Goal: Task Accomplishment & Management: Use online tool/utility

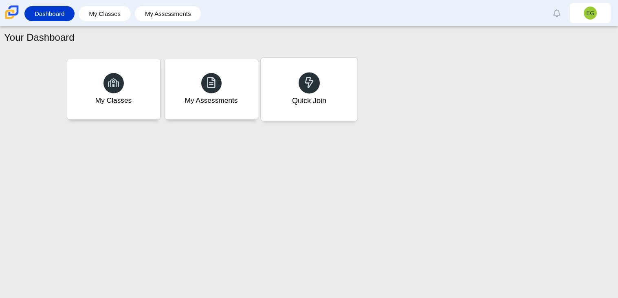
click at [281, 63] on div "Quick Join" at bounding box center [309, 89] width 97 height 63
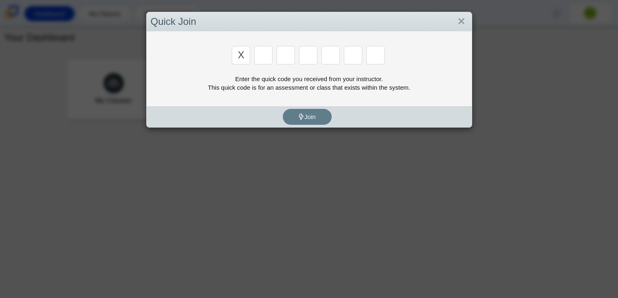
type input "x"
type input "d"
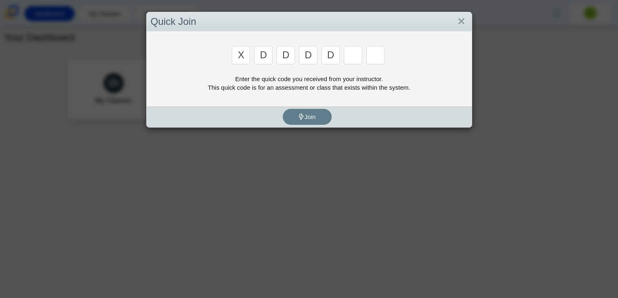
type input "d"
type input "e"
type input "q"
type input "d"
type input "u"
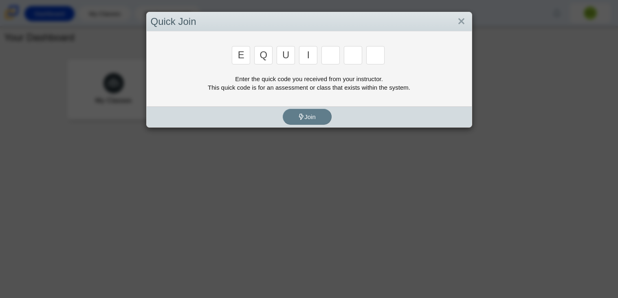
type input "i"
type input "s"
type input "d"
type input "b"
type input "n"
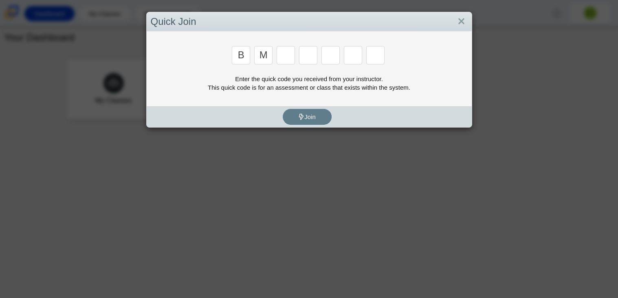
type input "m"
type input "3"
type input "5"
type input "3"
type input "g"
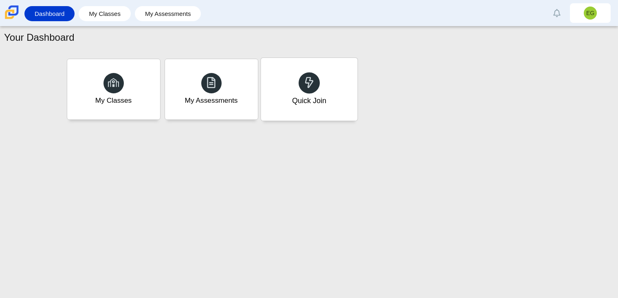
type input "b"
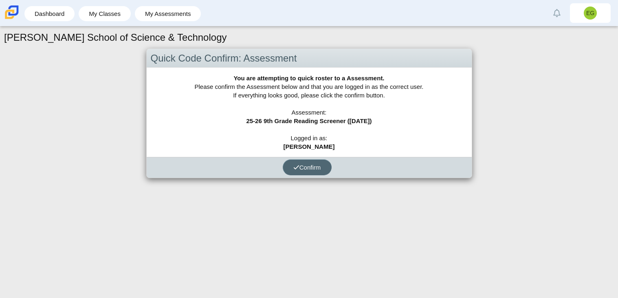
click at [304, 164] on span "Confirm" at bounding box center [307, 167] width 28 height 7
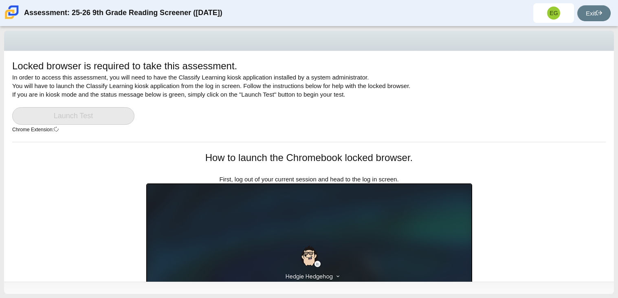
click at [94, 121] on link "Launch Test" at bounding box center [73, 116] width 122 height 18
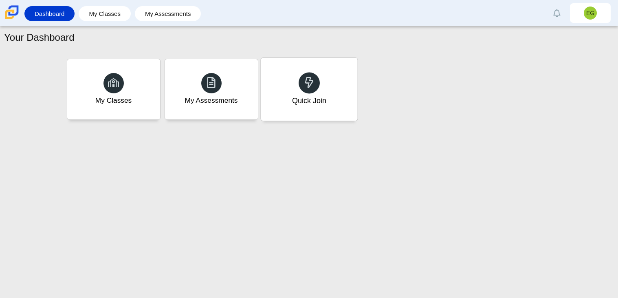
click at [330, 90] on div "Quick Join" at bounding box center [309, 89] width 97 height 63
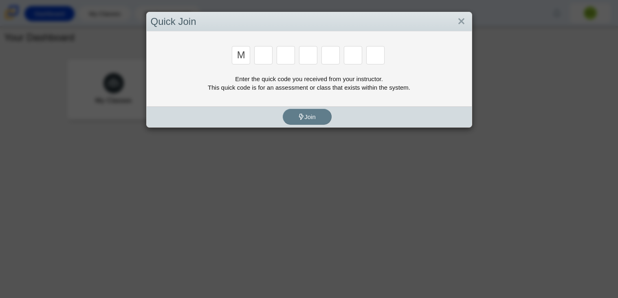
type input "m"
type input "b"
type input "m"
type input "3"
type input "5"
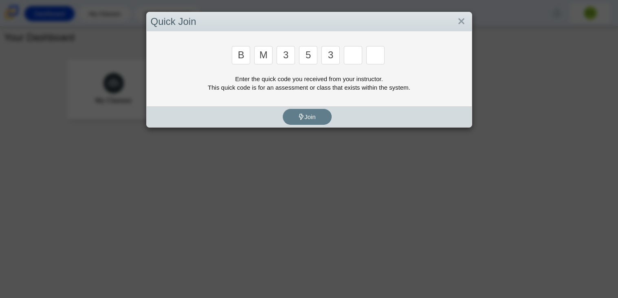
type input "3"
type input "g"
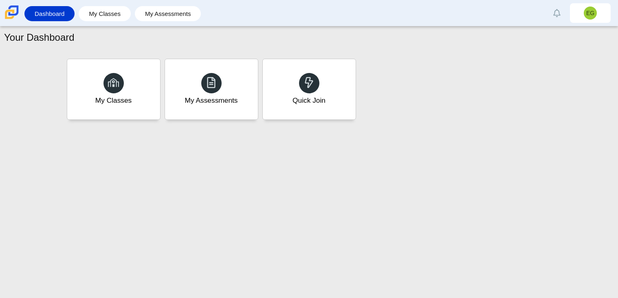
type input "b"
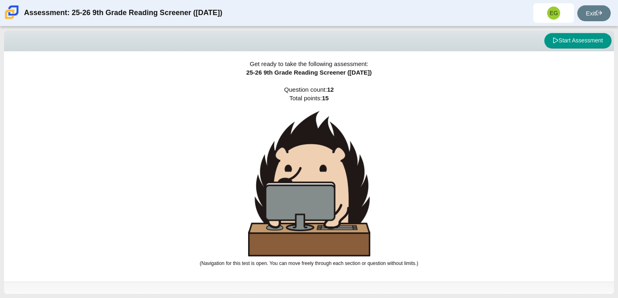
click at [413, 167] on div "Get ready to take the following assessment: 25-26 9th Grade Reading Screener ([…" at bounding box center [309, 166] width 610 height 230
click at [320, 113] on img at bounding box center [309, 183] width 122 height 145
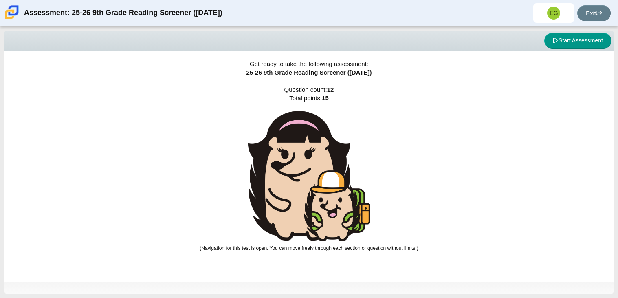
click at [271, 212] on img at bounding box center [309, 176] width 122 height 131
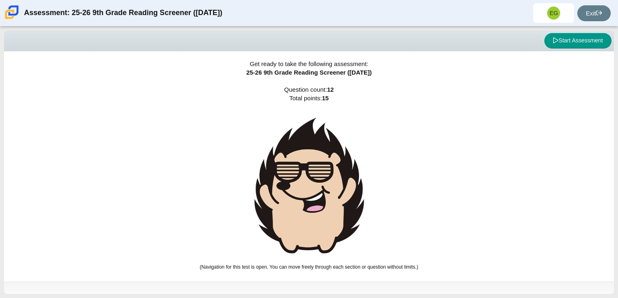
click at [359, 210] on img at bounding box center [309, 186] width 122 height 150
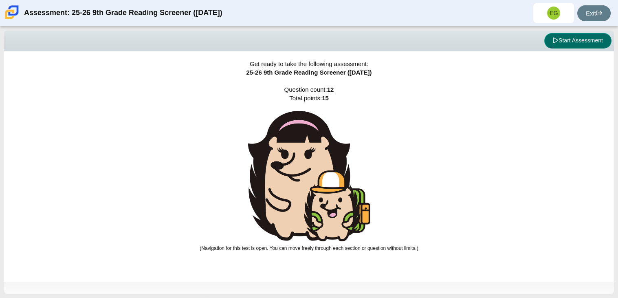
click at [562, 37] on button "Start Assessment" at bounding box center [577, 40] width 67 height 15
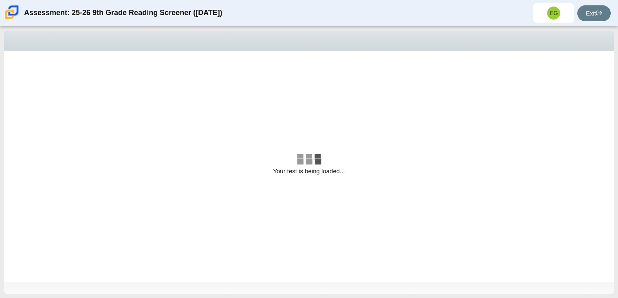
select select "ccc5b315-3c7c-471c-bf90-f22c8299c798"
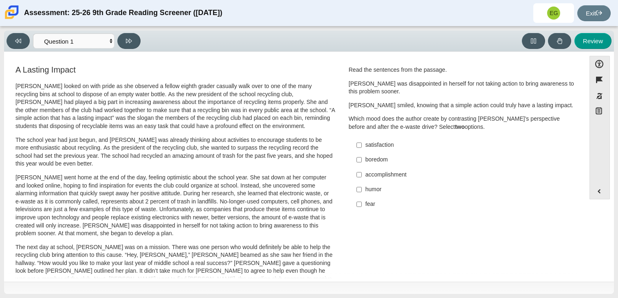
scroll to position [242, 0]
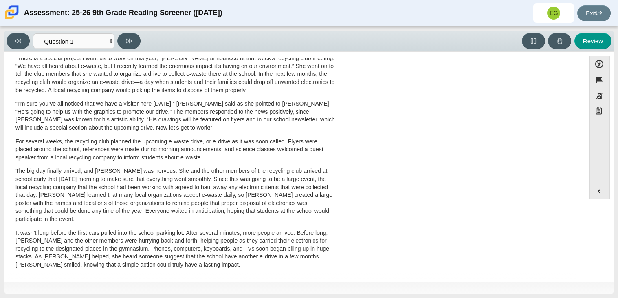
click at [266, 127] on p "“I’m sure you’ve all noticed that we have a visitor here today,” Scarlett said …" at bounding box center [175, 116] width 320 height 32
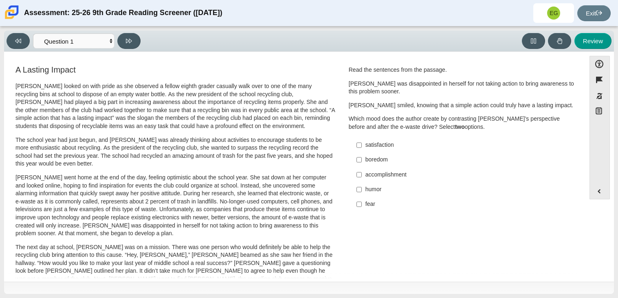
click at [182, 193] on p "Scarlett went home at the end of the day, feeling optimistic about the school y…" at bounding box center [175, 206] width 320 height 64
click at [42, 81] on div "A Lasting Impact Scarlett looked on with pride as she observed a fellow eighth …" at bounding box center [175, 291] width 320 height 452
click at [379, 127] on p "Which mood does the author create by contrasting Scarlett’s perspective before …" at bounding box center [462, 123] width 227 height 16
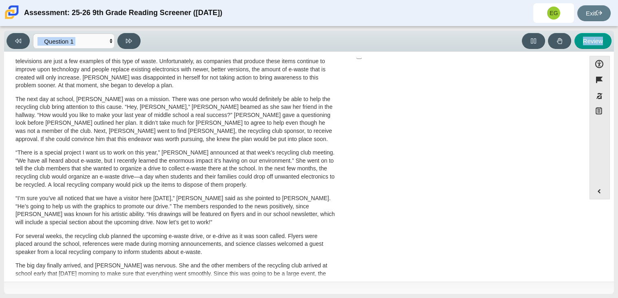
drag, startPoint x: 17, startPoint y: 87, endPoint x: 236, endPoint y: 297, distance: 303.5
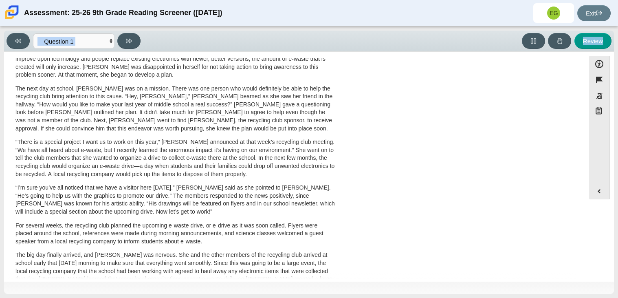
click at [236, 297] on div "Viewing Question 1 of 12 in Pacing Mode Questions Question 1 Question 2 Questio…" at bounding box center [309, 161] width 618 height 271
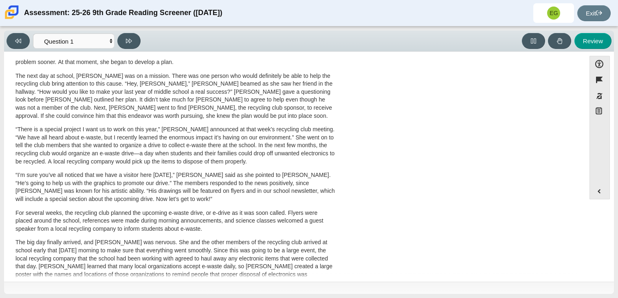
click at [236, 297] on div "Viewing Question 1 of 12 in Pacing Mode Questions Question 1 Question 2 Questio…" at bounding box center [309, 161] width 618 height 271
click at [217, 153] on p "“There is a special project I want us to work on this year,” Scarlett announced…" at bounding box center [175, 146] width 320 height 40
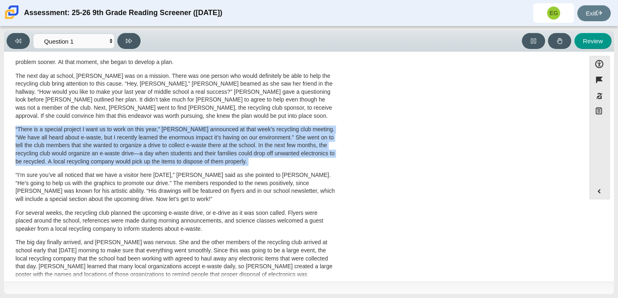
click at [217, 153] on p "“There is a special project I want us to work on this year,” Scarlett announced…" at bounding box center [175, 146] width 320 height 40
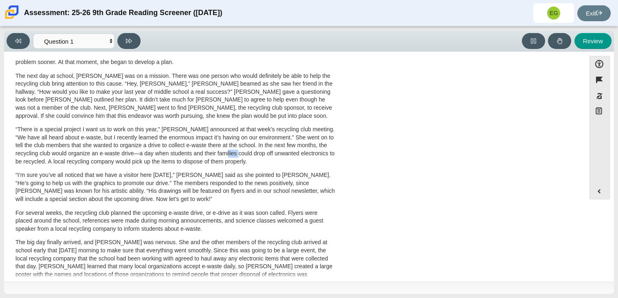
click at [217, 153] on p "“There is a special project I want us to work on this year,” Scarlett announced…" at bounding box center [175, 146] width 320 height 40
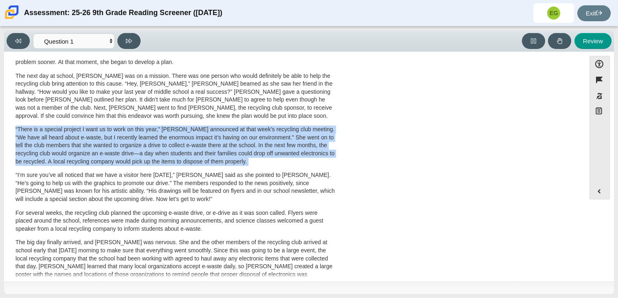
click at [217, 153] on p "“There is a special project I want us to work on this year,” Scarlett announced…" at bounding box center [175, 146] width 320 height 40
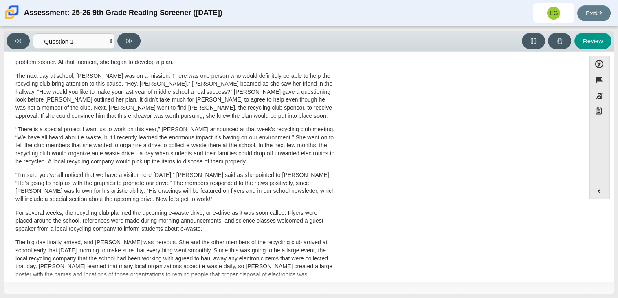
click at [211, 150] on p "“There is a special project I want us to work on this year,” Scarlett announced…" at bounding box center [175, 146] width 320 height 40
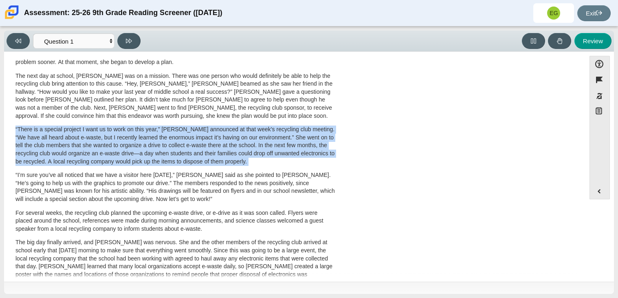
click at [212, 150] on p "“There is a special project I want us to work on this year,” Scarlett announced…" at bounding box center [175, 146] width 320 height 40
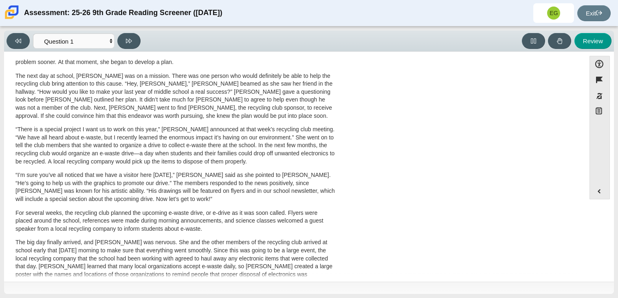
click at [212, 150] on p "“There is a special project I want us to work on this year,” Scarlett announced…" at bounding box center [175, 146] width 320 height 40
click at [211, 149] on p "“There is a special project I want us to work on this year,” Scarlett announced…" at bounding box center [175, 146] width 320 height 40
click at [213, 151] on p "“There is a special project I want us to work on this year,” Scarlett announced…" at bounding box center [175, 146] width 320 height 40
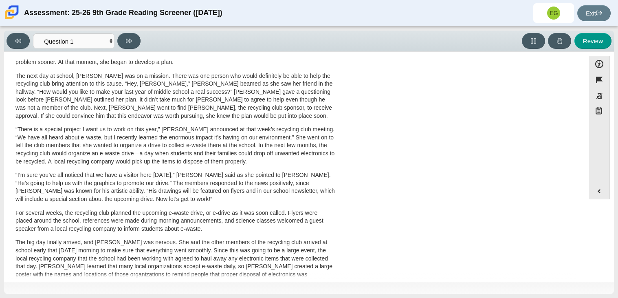
click at [207, 150] on p "“There is a special project I want us to work on this year,” Scarlett announced…" at bounding box center [175, 146] width 320 height 40
click at [208, 152] on p "“There is a special project I want us to work on this year,” Scarlett announced…" at bounding box center [175, 146] width 320 height 40
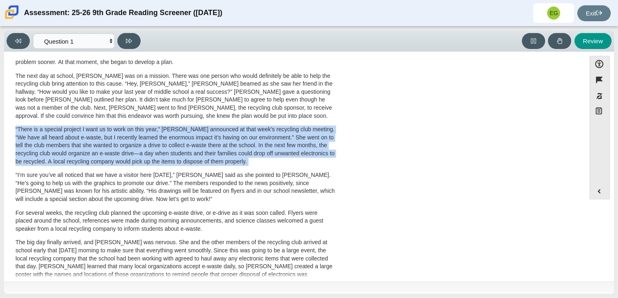
click at [208, 152] on p "“There is a special project I want us to work on this year,” Scarlett announced…" at bounding box center [175, 146] width 320 height 40
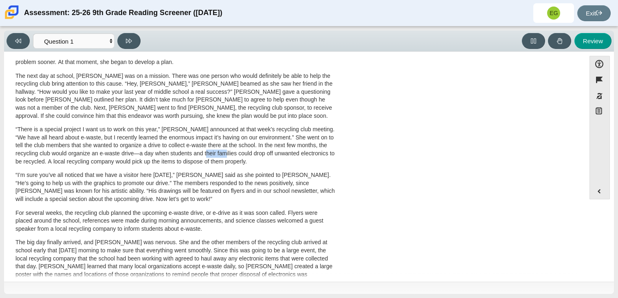
click at [208, 152] on p "“There is a special project I want us to work on this year,” Scarlett announced…" at bounding box center [175, 146] width 320 height 40
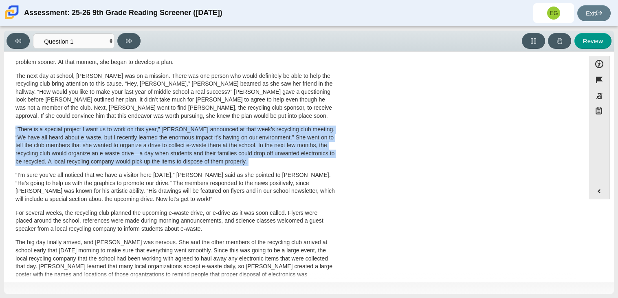
click at [208, 152] on p "“There is a special project I want us to work on this year,” Scarlett announced…" at bounding box center [175, 146] width 320 height 40
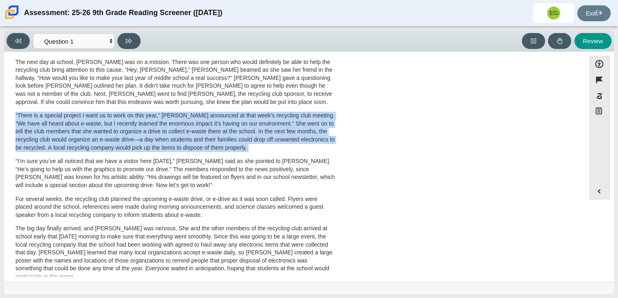
scroll to position [200, 0]
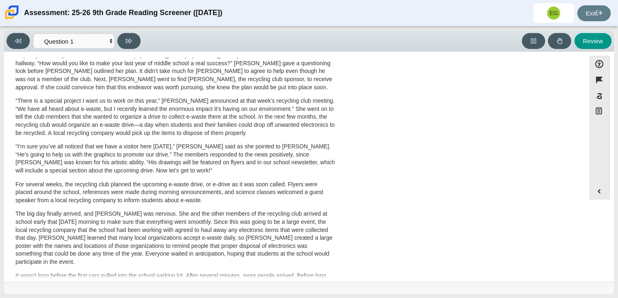
click at [245, 148] on p "“I’m sure you’ve all noticed that we have a visitor here today,” Scarlett said …" at bounding box center [175, 159] width 320 height 32
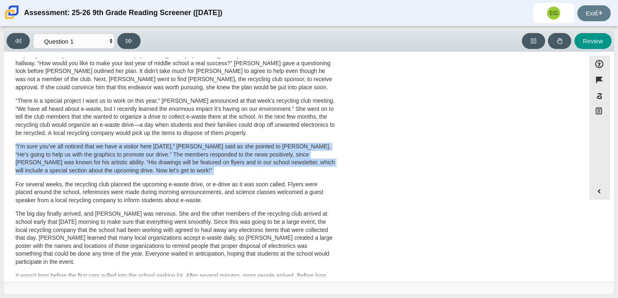
click at [245, 148] on p "“I’m sure you’ve all noticed that we have a visitor here today,” Scarlett said …" at bounding box center [175, 159] width 320 height 32
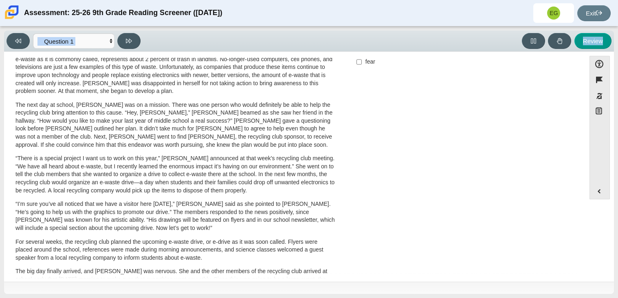
scroll to position [242, 0]
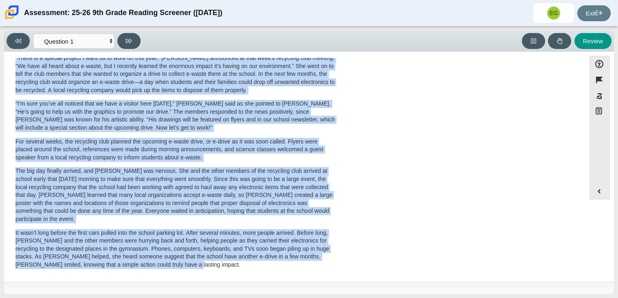
drag, startPoint x: 15, startPoint y: 85, endPoint x: 164, endPoint y: 270, distance: 237.4
click at [164, 270] on div "A Lasting Impact Scarlett looked on with pride as she observed a fellow eighth …" at bounding box center [175, 51] width 335 height 459
copy div "Scarlett looked on with pride as she observed a fellow eighth grader casually w…"
click at [164, 270] on div "A Lasting Impact Scarlett looked on with pride as she observed a fellow eighth …" at bounding box center [175, 51] width 335 height 459
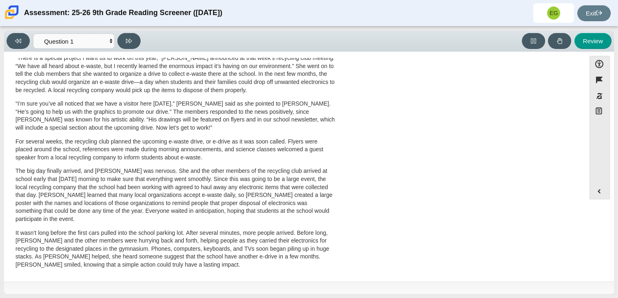
scroll to position [0, 0]
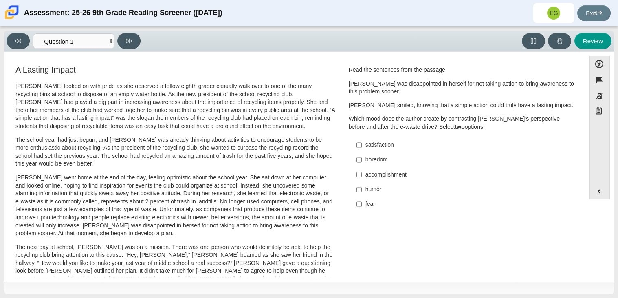
click at [366, 159] on div "boredom" at bounding box center [469, 160] width 206 height 8
click at [362, 159] on input "boredom boredom" at bounding box center [359, 159] width 5 height 15
checkbox input "true"
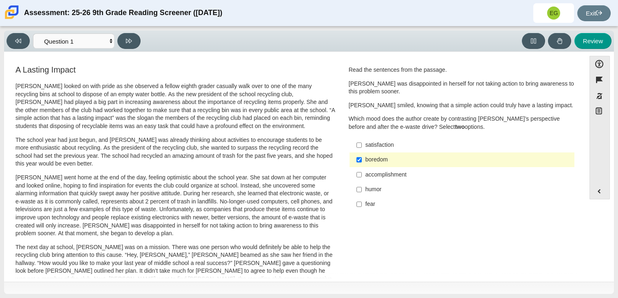
click at [374, 176] on div "accomplishment" at bounding box center [469, 175] width 206 height 8
click at [362, 176] on input "accomplishment accomplishment" at bounding box center [359, 174] width 5 height 15
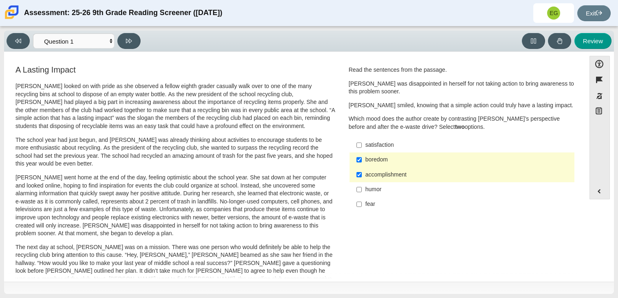
click at [374, 176] on div "accomplishment" at bounding box center [469, 175] width 206 height 8
click at [362, 176] on input "accomplishment accomplishment" at bounding box center [359, 174] width 5 height 15
checkbox input "false"
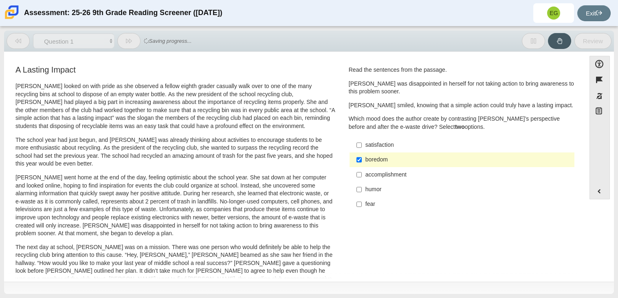
click at [370, 160] on div "boredom" at bounding box center [469, 160] width 206 height 8
click at [362, 160] on input "boredom boredom" at bounding box center [359, 159] width 5 height 15
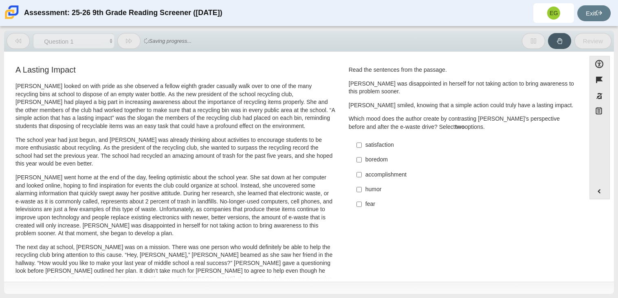
click at [370, 160] on div "boredom" at bounding box center [469, 160] width 206 height 8
click at [362, 160] on input "boredom boredom" at bounding box center [359, 159] width 5 height 15
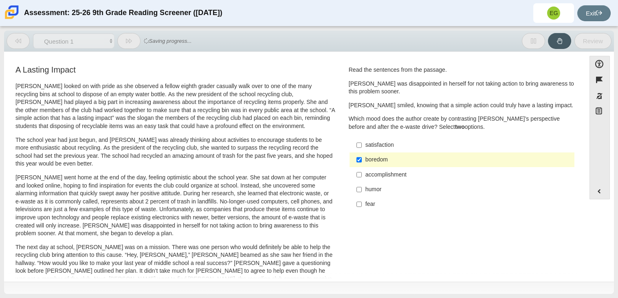
click at [372, 164] on label "boredom boredom" at bounding box center [463, 159] width 224 height 15
click at [362, 164] on input "boredom boredom" at bounding box center [359, 159] width 5 height 15
checkbox input "false"
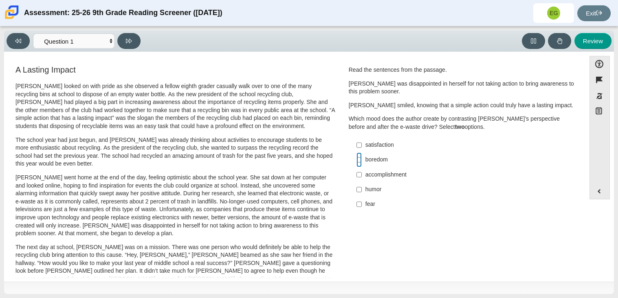
scroll to position [2, 0]
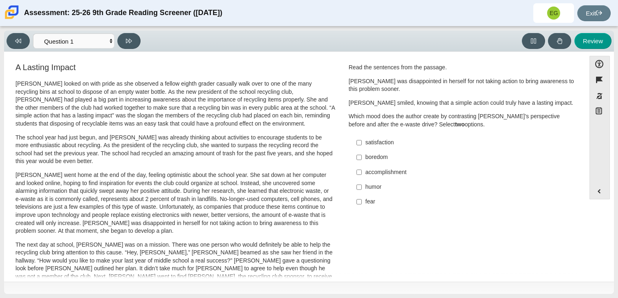
click at [381, 180] on label "humor humor" at bounding box center [463, 187] width 224 height 15
click at [362, 180] on input "humor humor" at bounding box center [359, 187] width 5 height 15
checkbox input "true"
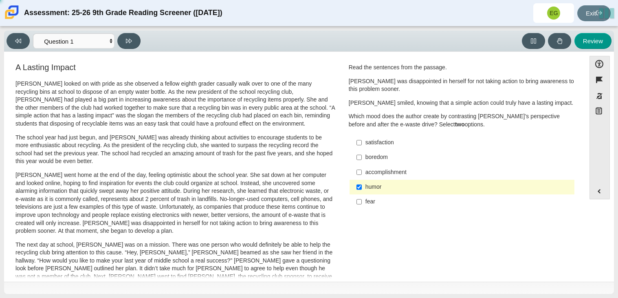
click at [381, 176] on div "accomplishment" at bounding box center [469, 172] width 206 height 8
click at [362, 176] on input "accomplishment accomplishment" at bounding box center [359, 172] width 5 height 15
checkbox input "true"
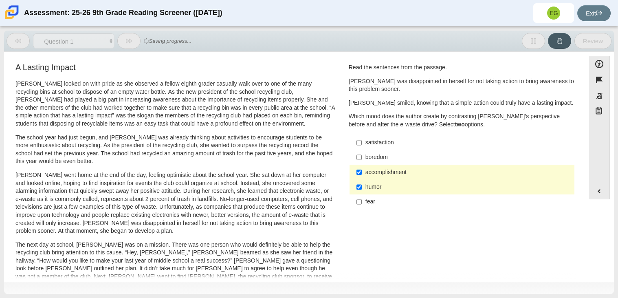
click at [370, 183] on div "humor" at bounding box center [469, 187] width 206 height 8
click at [362, 182] on input "humor humor" at bounding box center [359, 187] width 5 height 15
checkbox input "false"
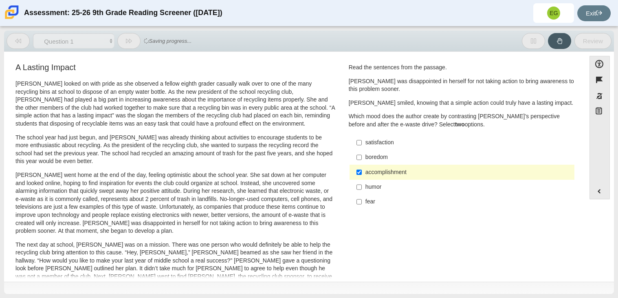
click at [360, 143] on label "satisfaction satisfaction" at bounding box center [463, 142] width 224 height 15
click at [360, 143] on input "satisfaction satisfaction" at bounding box center [359, 142] width 5 height 15
checkbox input "true"
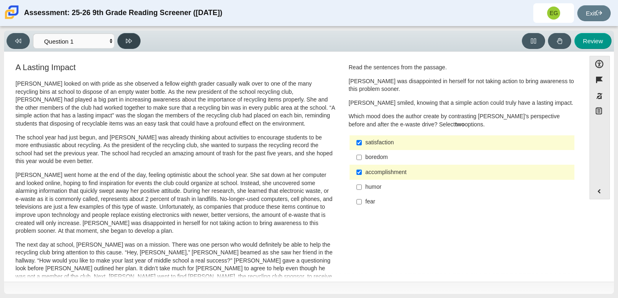
click at [130, 43] on icon at bounding box center [129, 41] width 6 height 6
select select "0ff64528-ffd7-428d-b192-babfaadd44e8"
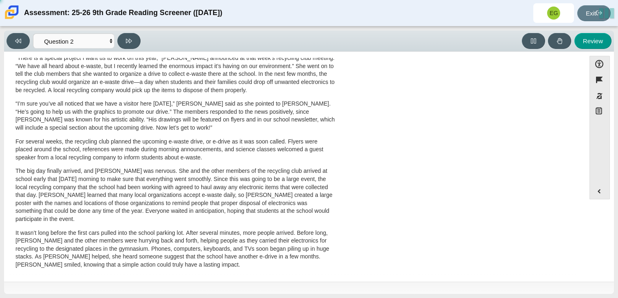
scroll to position [0, 0]
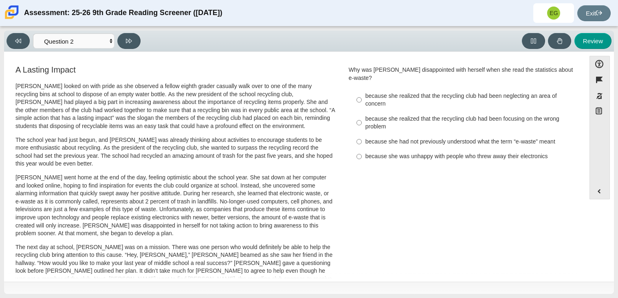
click at [378, 115] on div "because she realized that the recycling club had been focusing on the wrong pro…" at bounding box center [469, 123] width 206 height 16
click at [362, 115] on input "because she realized that the recycling club had been focusing on the wrong pro…" at bounding box center [359, 122] width 5 height 23
radio input "true"
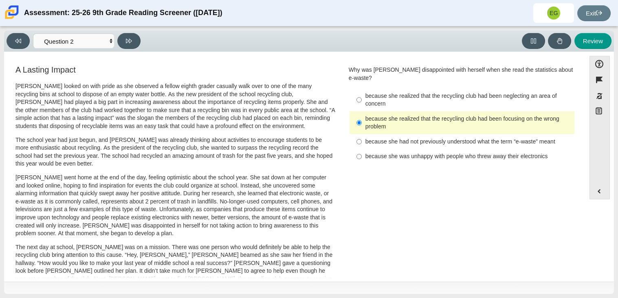
click at [383, 115] on div "because she realized that the recycling club had been focusing on the wrong pro…" at bounding box center [469, 123] width 206 height 16
click at [362, 114] on input "because she realized that the recycling club had been focusing on the wrong pro…" at bounding box center [359, 122] width 5 height 23
click at [295, 104] on p "Scarlett looked on with pride as she observed a fellow eighth grader casually w…" at bounding box center [175, 106] width 320 height 48
click at [228, 219] on p "Scarlett went home at the end of the day, feeling optimistic about the school y…" at bounding box center [175, 206] width 320 height 64
click at [358, 119] on input "because she realized that the recycling club had been focusing on the wrong pro…" at bounding box center [359, 122] width 5 height 23
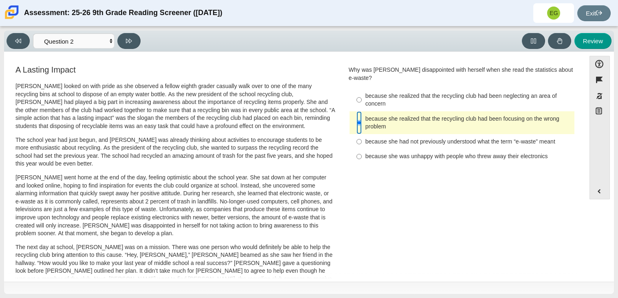
click at [357, 115] on input "because she realized that the recycling club had been focusing on the wrong pro…" at bounding box center [359, 122] width 5 height 23
click at [361, 115] on label "because she realized that the recycling club had been focusing on the wrong pro…" at bounding box center [463, 122] width 224 height 23
click at [361, 115] on input "because she realized that the recycling club had been focusing on the wrong pro…" at bounding box center [359, 122] width 5 height 23
click at [366, 115] on div "because she realized that the recycling club had been focusing on the wrong pro…" at bounding box center [469, 123] width 206 height 16
click at [362, 115] on input "because she realized that the recycling club had been focusing on the wrong pro…" at bounding box center [359, 122] width 5 height 23
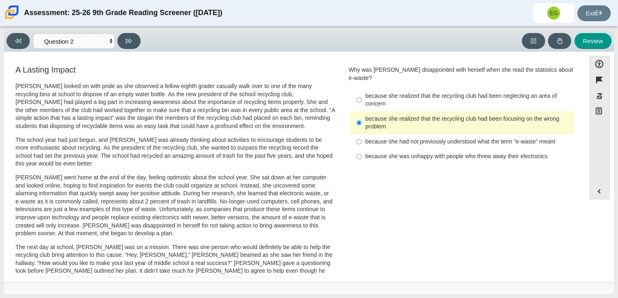
click at [368, 115] on div "because she realized that the recycling club had been focusing on the wrong pro…" at bounding box center [469, 123] width 206 height 16
click at [362, 114] on input "because she realized that the recycling club had been focusing on the wrong pro…" at bounding box center [359, 122] width 5 height 23
click at [368, 134] on label "because she had not previously understood what the term “e-waste” meant because…" at bounding box center [463, 141] width 224 height 15
click at [362, 134] on input "because she had not previously understood what the term “e-waste” meant because…" at bounding box center [359, 141] width 5 height 15
radio input "true"
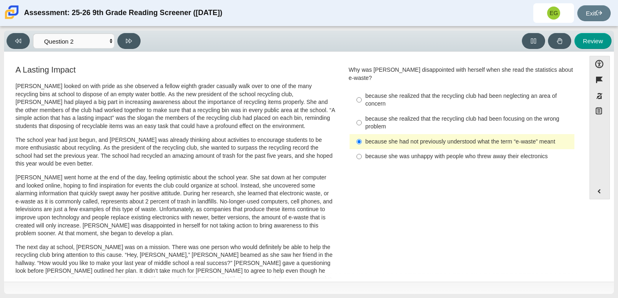
click at [370, 149] on label "because she was unhappy with people who threw away their electronics because sh…" at bounding box center [463, 156] width 224 height 15
click at [362, 149] on input "because she was unhappy with people who threw away their electronics because sh…" at bounding box center [359, 156] width 5 height 15
radio input "true"
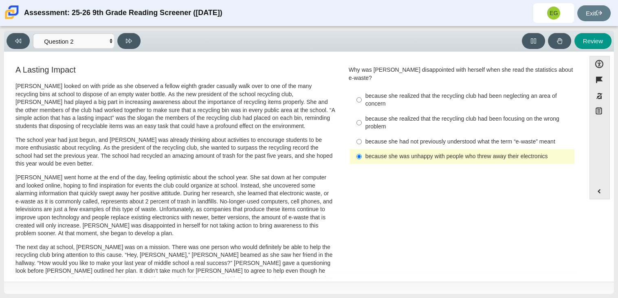
click at [395, 93] on div "because she realized that the recycling club had been neglecting an area of con…" at bounding box center [469, 100] width 206 height 16
click at [362, 93] on input "because she realized that the recycling club had been neglecting an area of con…" at bounding box center [359, 99] width 5 height 23
radio input "true"
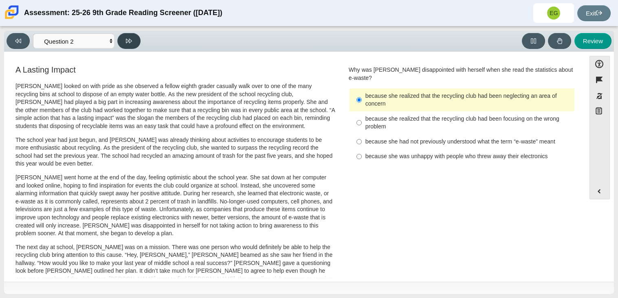
click at [126, 42] on icon at bounding box center [129, 41] width 6 height 4
select select "7ce3d843-6974-4858-901c-1ff39630e843"
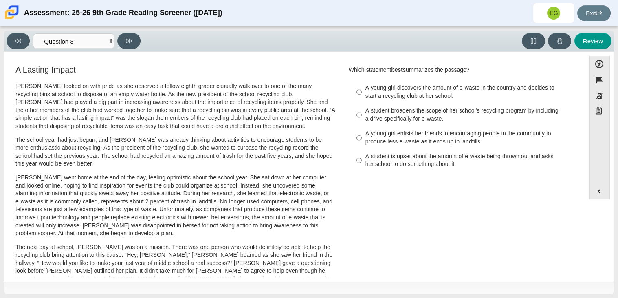
click at [374, 97] on div "A young girl discovers the amount of e-waste in the country and decides to star…" at bounding box center [469, 92] width 206 height 16
click at [362, 97] on input "A young girl discovers the amount of e-waste in the country and decides to star…" at bounding box center [359, 92] width 5 height 23
radio input "true"
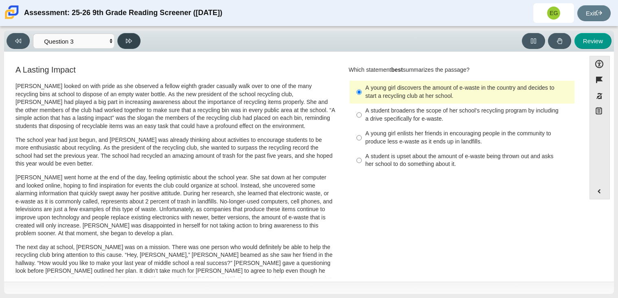
click at [125, 40] on button at bounding box center [128, 41] width 23 height 16
select select "ca9ea0f1-49c5-4bd1-83b0-472c18652b42"
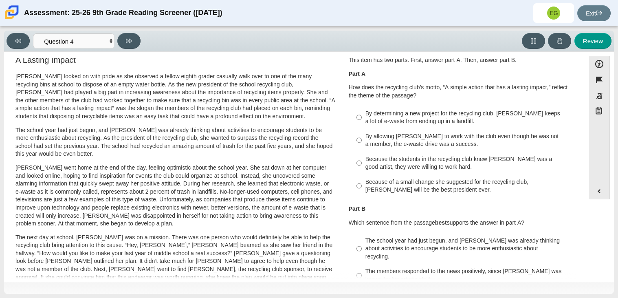
scroll to position [1, 0]
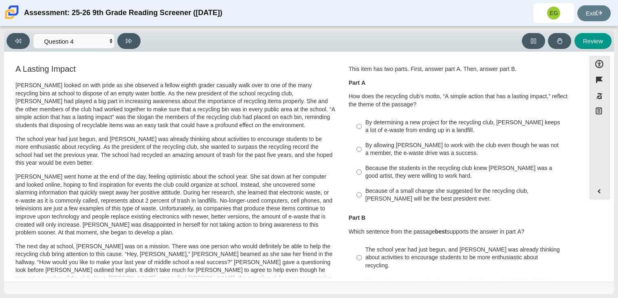
click at [546, 83] on p "Part A" at bounding box center [462, 83] width 227 height 8
click at [549, 83] on p "Part A" at bounding box center [462, 83] width 227 height 8
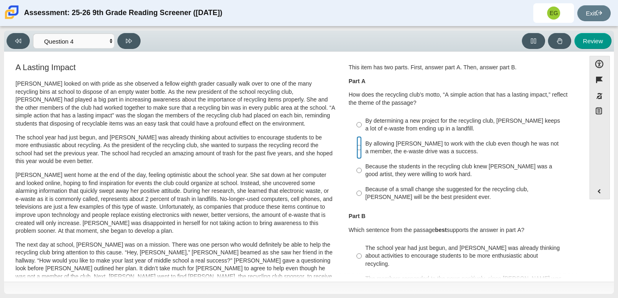
click at [357, 150] on input "By allowing Juan Carlos to work with the club even though he was not a member, …" at bounding box center [359, 147] width 5 height 23
radio input "true"
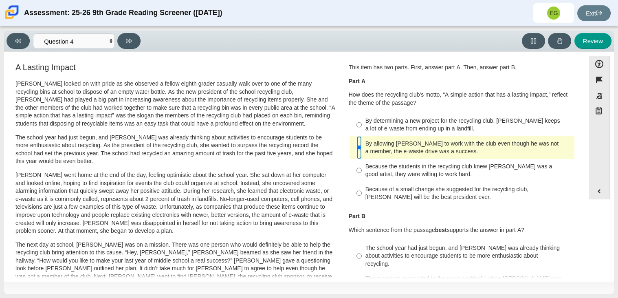
click at [357, 150] on input "By allowing Juan Carlos to work with the club even though he was not a member, …" at bounding box center [359, 147] width 5 height 23
click at [429, 160] on label "Because the students in the recycling club knew Juan Carlos was a good artist, …" at bounding box center [463, 170] width 224 height 23
click at [362, 160] on input "Because the students in the recycling club knew Juan Carlos was a good artist, …" at bounding box center [359, 170] width 5 height 23
radio input "true"
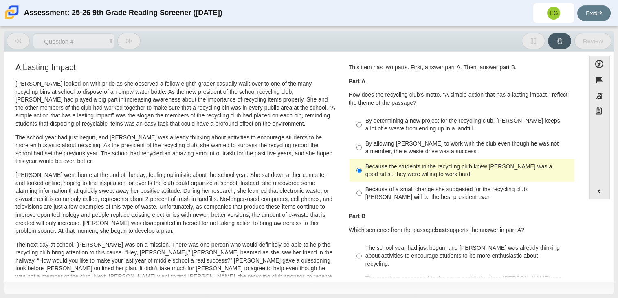
click at [429, 160] on label "Because the students in the recycling club knew Juan Carlos was a good artist, …" at bounding box center [463, 170] width 224 height 23
click at [362, 160] on input "Because the students in the recycling club knew Juan Carlos was a good artist, …" at bounding box center [359, 170] width 5 height 23
click at [429, 160] on label "Because the students in the recycling club knew Juan Carlos was a good artist, …" at bounding box center [463, 170] width 224 height 23
click at [362, 160] on input "Because the students in the recycling club knew Juan Carlos was a good artist, …" at bounding box center [359, 170] width 5 height 23
click at [419, 166] on div "Because the students in the recycling club knew Juan Carlos was a good artist, …" at bounding box center [469, 171] width 206 height 16
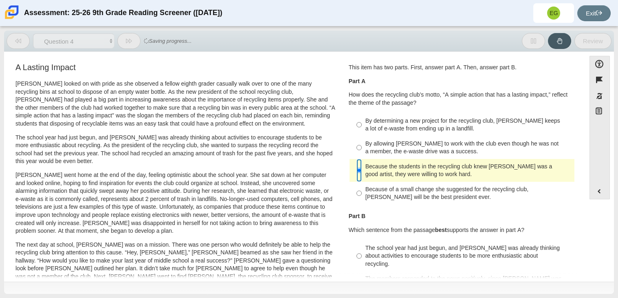
click at [362, 166] on input "Because the students in the recycling club knew Juan Carlos was a good artist, …" at bounding box center [359, 170] width 5 height 23
click at [419, 166] on div "Because the students in the recycling club knew Juan Carlos was a good artist, …" at bounding box center [469, 171] width 206 height 16
click at [362, 166] on input "Because the students in the recycling club knew Juan Carlos was a good artist, …" at bounding box center [359, 170] width 5 height 23
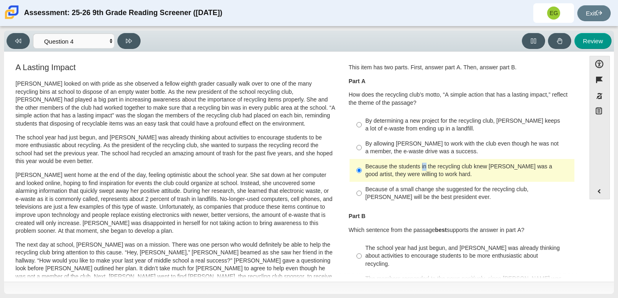
click at [359, 165] on label "Because the students in the recycling club knew Juan Carlos was a good artist, …" at bounding box center [463, 170] width 224 height 23
click at [359, 165] on input "Because the students in the recycling club knew Juan Carlos was a good artist, …" at bounding box center [359, 170] width 5 height 23
click at [359, 165] on label "Because the students in the recycling club knew Juan Carlos was a good artist, …" at bounding box center [463, 170] width 224 height 23
click at [359, 165] on input "Because the students in the recycling club knew Juan Carlos was a good artist, …" at bounding box center [359, 170] width 5 height 23
click at [357, 167] on input "Because the students in the recycling club knew Juan Carlos was a good artist, …" at bounding box center [359, 170] width 5 height 23
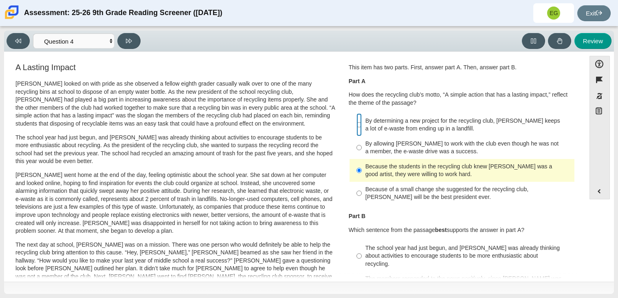
click at [358, 115] on input "By determining a new project for the recycling club, Scarlett keeps a lot of e-…" at bounding box center [359, 124] width 5 height 23
radio input "true"
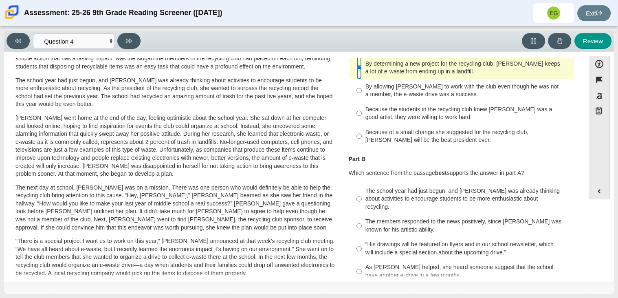
scroll to position [61, 0]
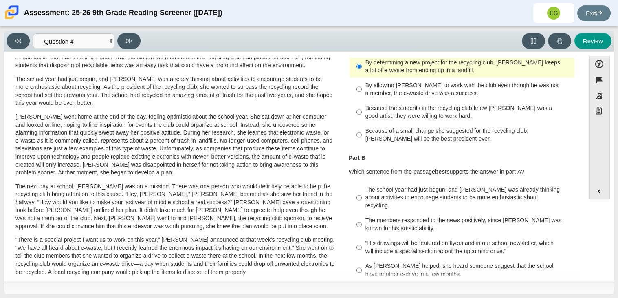
click at [263, 204] on p "The next day at school, Scarlett was on a mission. There was one person who wou…" at bounding box center [175, 207] width 320 height 48
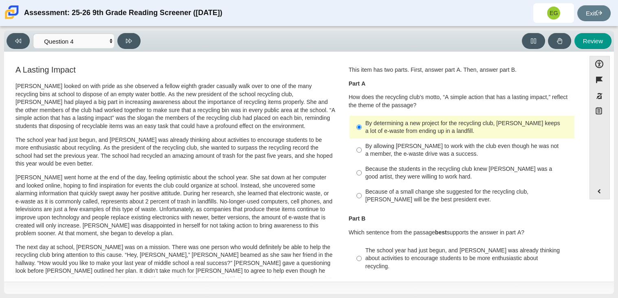
click at [119, 164] on p "The school year had just begun, and Scarlett was already thinking about activit…" at bounding box center [175, 152] width 320 height 32
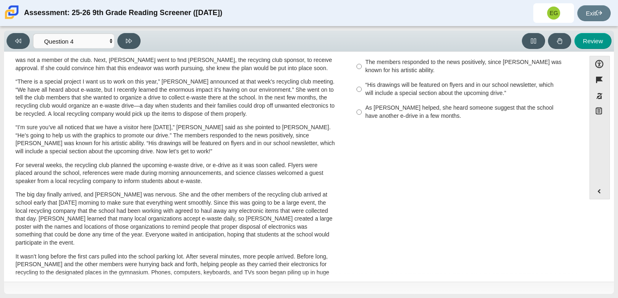
scroll to position [242, 0]
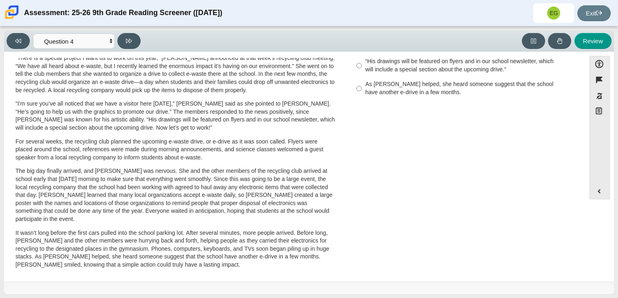
click at [377, 80] on div "As Scarlett helped, she heard someone suggest that the school have another e-dr…" at bounding box center [469, 88] width 206 height 16
click at [362, 77] on input "As Scarlett helped, she heard someone suggest that the school have another e-dr…" at bounding box center [359, 88] width 5 height 23
radio input "true"
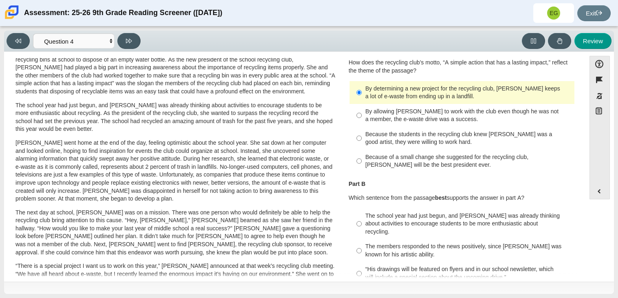
scroll to position [0, 0]
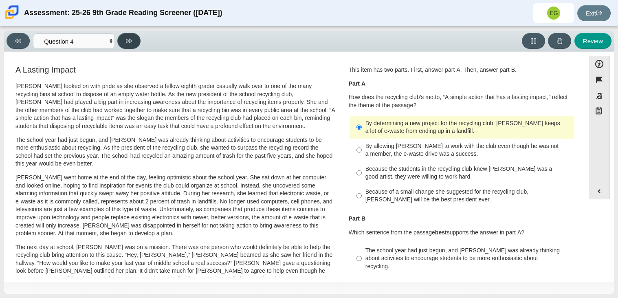
click at [122, 34] on button at bounding box center [128, 41] width 23 height 16
select select "e41f1a79-e29f-4095-8030-a53364015bed"
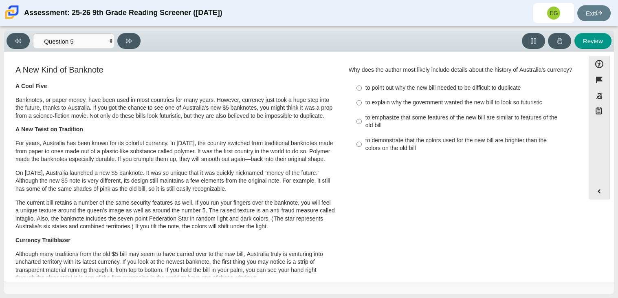
click at [397, 137] on div "to demonstrate that the colors used for the new bill are brighter than the colo…" at bounding box center [469, 145] width 206 height 16
click at [362, 137] on input "to demonstrate that the colors used for the new bill are brighter than the colo…" at bounding box center [359, 144] width 5 height 23
radio input "true"
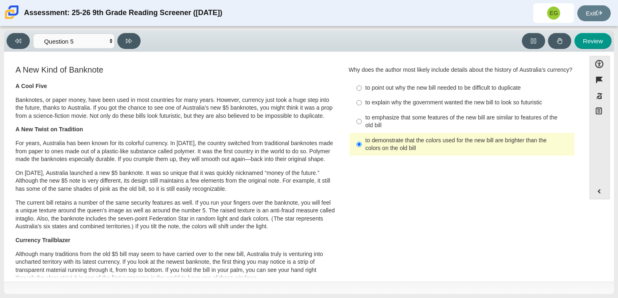
click at [395, 134] on label "to demonstrate that the colors used for the new bill are brighter than the colo…" at bounding box center [463, 144] width 224 height 23
click at [362, 134] on input "to demonstrate that the colors used for the new bill are brighter than the colo…" at bounding box center [359, 144] width 5 height 23
click at [385, 130] on label "to emphasize that some features of the new bill are similar to features of the …" at bounding box center [463, 121] width 224 height 23
click at [362, 130] on input "to emphasize that some features of the new bill are similar to features of the …" at bounding box center [359, 121] width 5 height 23
radio input "true"
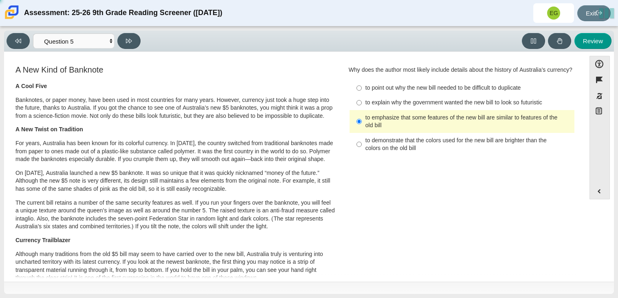
click at [377, 92] on label "to point out why the new bill needed to be difficult to duplicate to point out …" at bounding box center [463, 88] width 224 height 15
click at [362, 92] on input "to point out why the new bill needed to be difficult to duplicate to point out …" at bounding box center [359, 88] width 5 height 15
radio input "true"
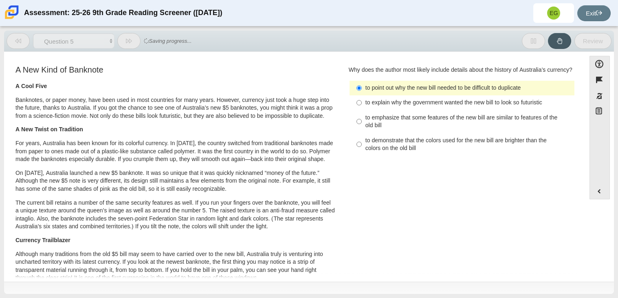
click at [360, 115] on label "to emphasize that some features of the new bill are similar to features of the …" at bounding box center [463, 121] width 224 height 23
click at [360, 115] on input "to emphasize that some features of the new bill are similar to features of the …" at bounding box center [359, 121] width 5 height 23
radio input "true"
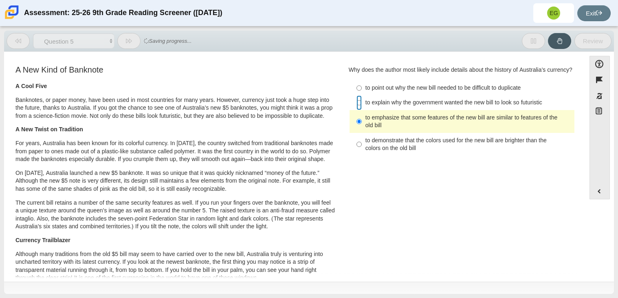
click at [358, 97] on input "to explain why the government wanted the new bill to look so futuristic to expl…" at bounding box center [359, 102] width 5 height 15
radio input "true"
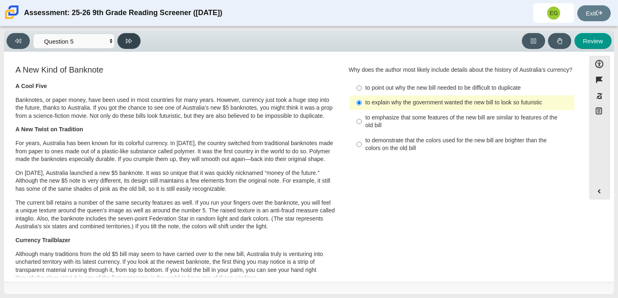
click at [130, 40] on icon at bounding box center [129, 41] width 6 height 6
select select "69146e31-7b3d-4a3e-9ce6-f30c24342ae0"
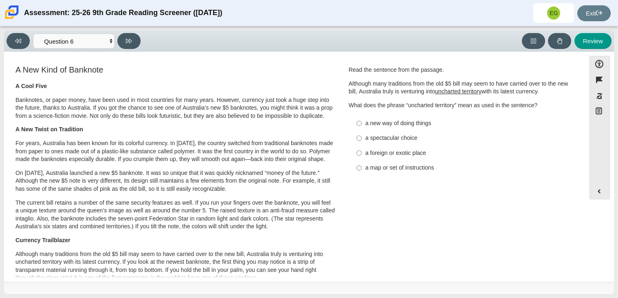
click at [374, 144] on label "a spectacular choice a spectacular choice" at bounding box center [463, 138] width 224 height 15
click at [362, 144] on input "a spectacular choice a spectacular choice" at bounding box center [359, 138] width 5 height 15
radio input "true"
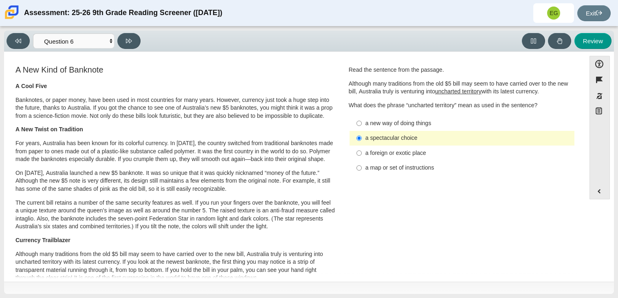
click at [410, 124] on div "a new way of doing things" at bounding box center [469, 123] width 206 height 8
click at [362, 124] on input "a new way of doing things a new way of doing things" at bounding box center [359, 123] width 5 height 15
radio input "true"
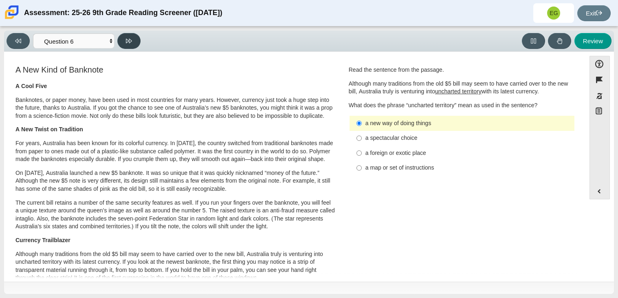
click at [126, 42] on icon at bounding box center [129, 41] width 6 height 4
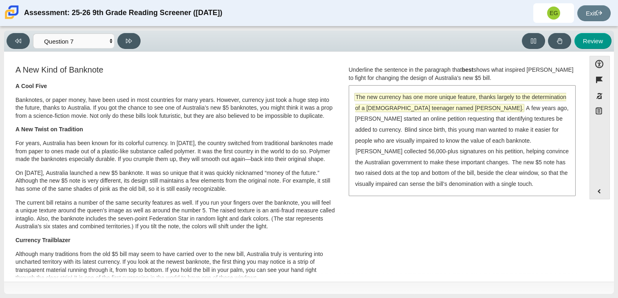
click at [428, 98] on span "The new currency has one more unique feature, thanks largely to the determinati…" at bounding box center [460, 102] width 211 height 18
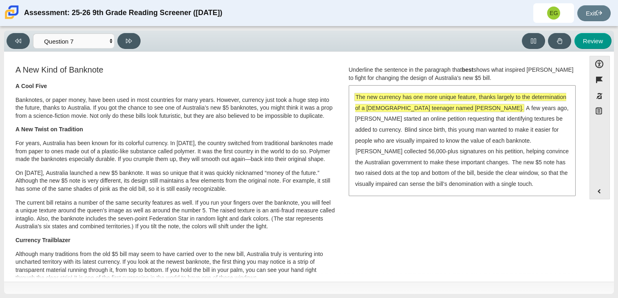
click at [483, 156] on div "The new currency has one more unique feature, thanks largely to the determinati…" at bounding box center [462, 140] width 225 height 109
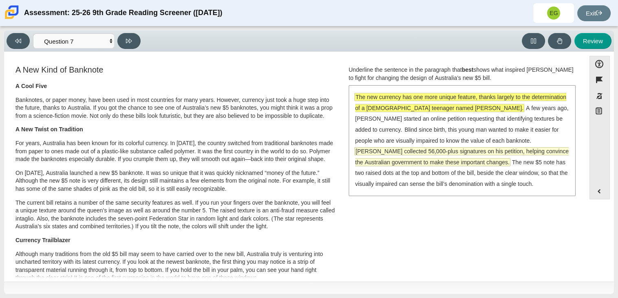
click at [482, 152] on span "McLeod collected 56,000-plus signatures on his petition, helping convince the A…" at bounding box center [462, 157] width 214 height 18
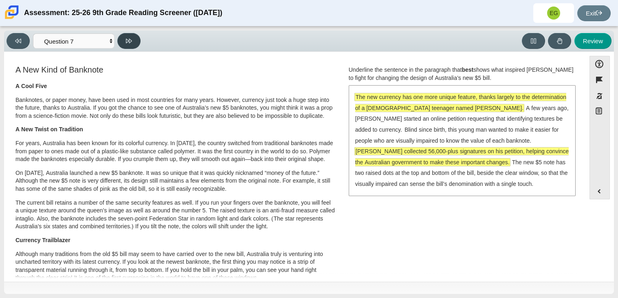
click at [129, 42] on icon at bounding box center [129, 41] width 6 height 6
select select "ea8338c2-a6a3-418e-a305-2b963b54a290"
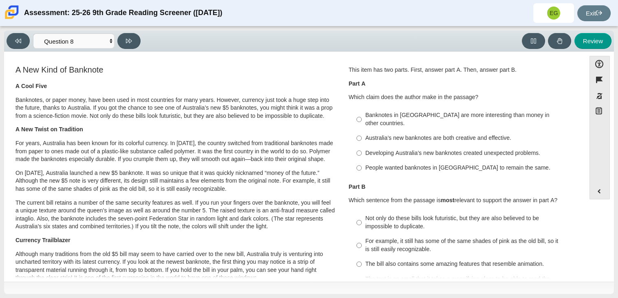
click at [360, 114] on label "Banknotes in Australia are more interesting than money in other countries. Bank…" at bounding box center [463, 119] width 224 height 23
click at [360, 114] on input "Banknotes in Australia are more interesting than money in other countries. Bank…" at bounding box center [359, 119] width 5 height 23
radio input "true"
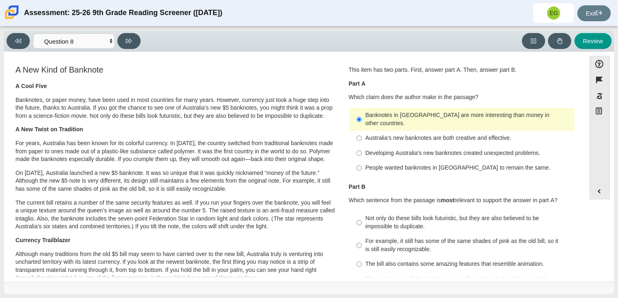
click at [372, 237] on div "For example, it still has some of the same shades of pink as the old bill, so i…" at bounding box center [469, 245] width 206 height 16
click at [362, 237] on input "For example, it still has some of the same shades of pink as the old bill, so i…" at bounding box center [359, 245] width 5 height 23
radio input "true"
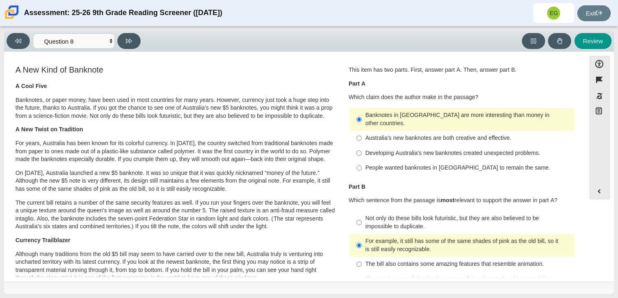
click at [378, 275] on div "The text is so small that it takes a magnifying glass to be able to read the wo…" at bounding box center [469, 283] width 206 height 16
click at [362, 271] on input "The text is so small that it takes a magnifying glass to be able to read the wo…" at bounding box center [359, 282] width 5 height 23
radio input "true"
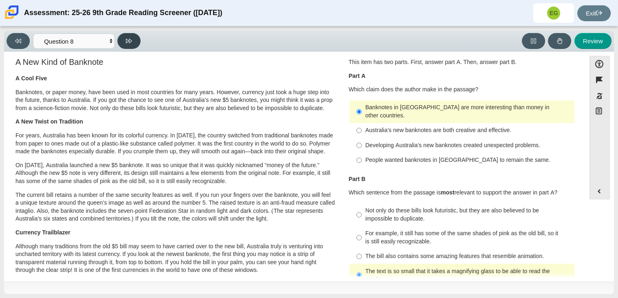
click at [134, 37] on button at bounding box center [128, 41] width 23 height 16
select select "89f058d6-b15c-4ef5-a4b3-fdaffb8868b6"
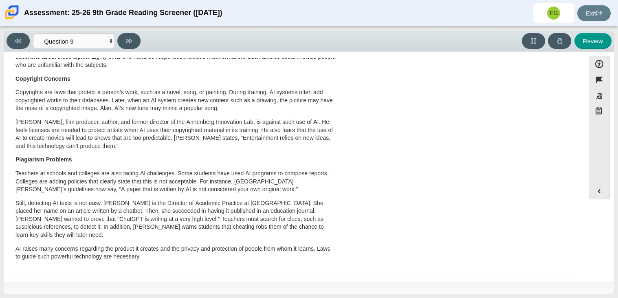
scroll to position [0, 0]
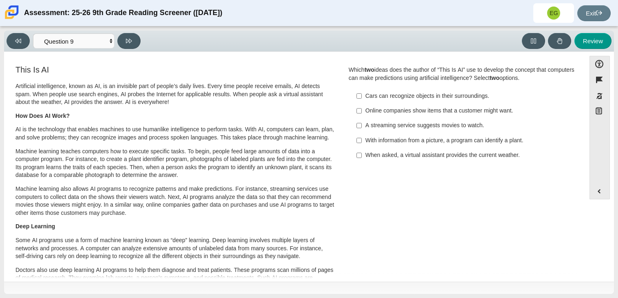
click at [368, 93] on div "Cars can recognize objects in their surroundings." at bounding box center [469, 96] width 206 height 8
click at [362, 93] on input "Cars can recognize objects in their surroundings. Cars can recognize objects in…" at bounding box center [359, 95] width 5 height 15
checkbox input "true"
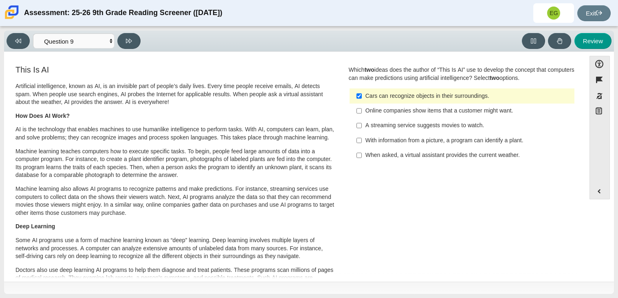
click at [371, 112] on div "Online companies show items that a customer might want." at bounding box center [469, 111] width 206 height 8
click at [362, 112] on input "Online companies show items that a customer might want. Online companies show i…" at bounding box center [359, 111] width 5 height 15
checkbox input "true"
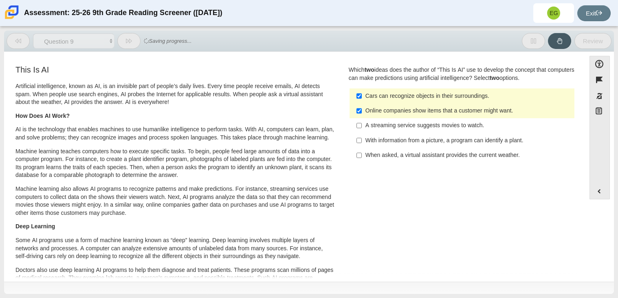
click at [373, 101] on label "Cars can recognize objects in their surroundings. Cars can recognize objects in…" at bounding box center [463, 95] width 224 height 15
click at [362, 101] on input "Cars can recognize objects in their surroundings. Cars can recognize objects in…" at bounding box center [359, 95] width 5 height 15
checkbox input "false"
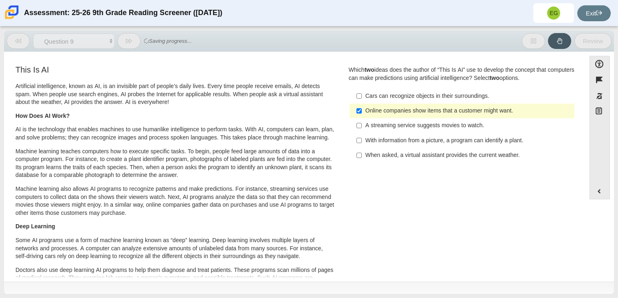
click at [370, 109] on div "Online companies show items that a customer might want." at bounding box center [469, 111] width 206 height 8
click at [362, 109] on input "Online companies show items that a customer might want. Online companies show i…" at bounding box center [359, 111] width 5 height 15
checkbox input "false"
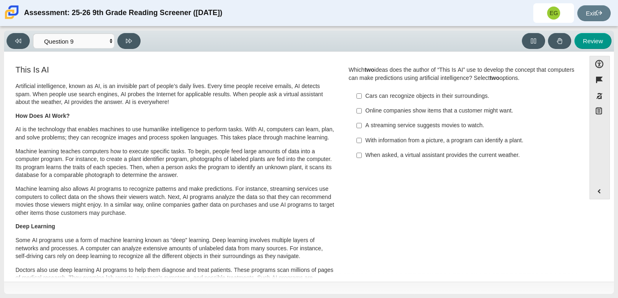
click at [372, 155] on div "When asked, a virtual assistant provides the current weather." at bounding box center [469, 155] width 206 height 8
click at [362, 155] on input "When asked, a virtual assistant provides the current weather. When asked, a vir…" at bounding box center [359, 155] width 5 height 15
checkbox input "true"
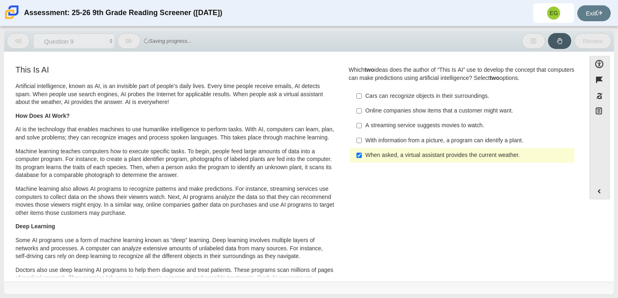
click at [365, 118] on label "A streaming service suggests movies to watch. A streaming service suggests movi…" at bounding box center [463, 125] width 224 height 15
click at [362, 118] on input "A streaming service suggests movies to watch. A streaming service suggests movi…" at bounding box center [359, 125] width 5 height 15
checkbox input "true"
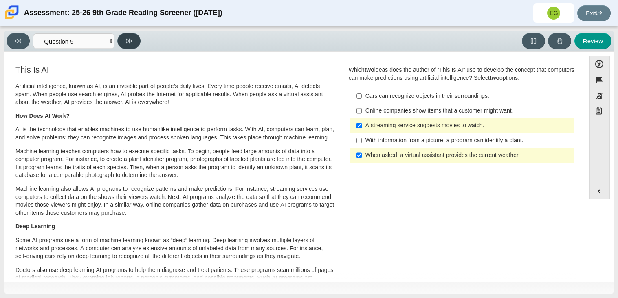
click at [127, 43] on icon at bounding box center [129, 41] width 6 height 6
select select "cdf3c14e-a918-44d1-9b63-3db0fa81641e"
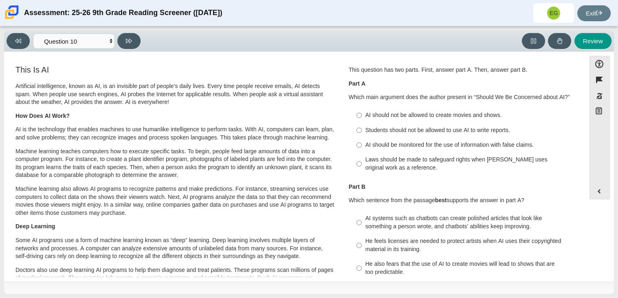
click at [420, 137] on label "Students should not be allowed to use AI to write reports. Students should not …" at bounding box center [463, 130] width 224 height 15
click at [362, 137] on input "Students should not be allowed to use AI to write reports. Students should not …" at bounding box center [359, 130] width 5 height 15
radio input "true"
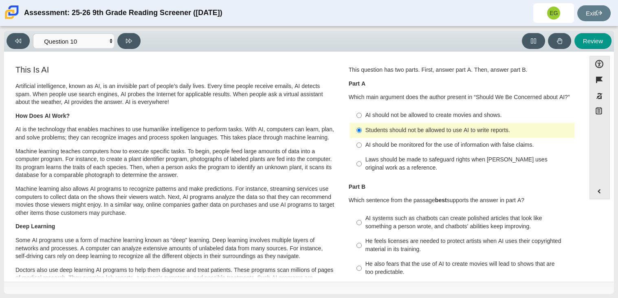
click at [441, 163] on div "Laws should be made to safeguard rights when AI uses original work as a referen…" at bounding box center [469, 164] width 206 height 16
click at [362, 163] on input "Laws should be made to safeguard rights when AI uses original work as a referen…" at bounding box center [359, 163] width 5 height 23
radio input "true"
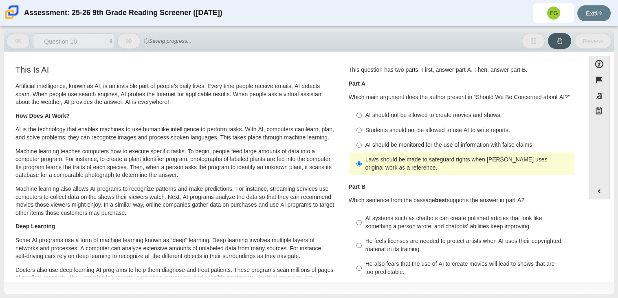
click at [409, 141] on div "AI should be monitored for the use of information with false claims." at bounding box center [469, 145] width 206 height 8
click at [362, 141] on input "AI should be monitored for the use of information with false claims. AI should …" at bounding box center [359, 145] width 5 height 15
radio input "true"
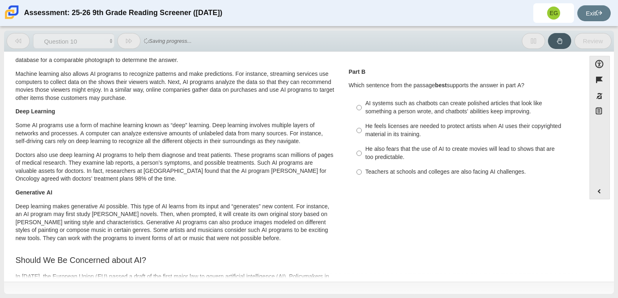
scroll to position [114, 0]
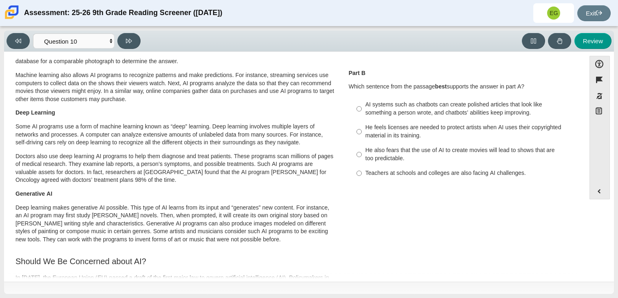
click at [376, 122] on label "He feels licenses are needed to protect artists when AI uses their copyrighted …" at bounding box center [463, 131] width 224 height 23
click at [362, 122] on input "He feels licenses are needed to protect artists when AI uses their copyrighted …" at bounding box center [359, 131] width 5 height 23
radio input "true"
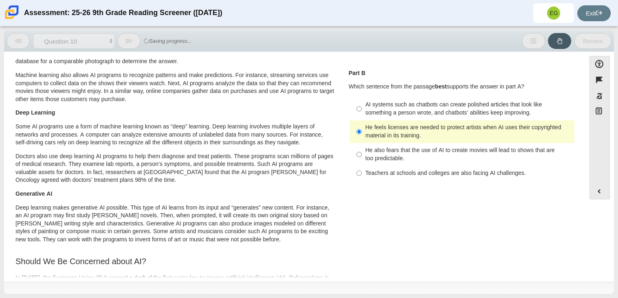
click at [369, 151] on div "He also fears that the use of AI to create movies will lead to shows that are t…" at bounding box center [469, 154] width 206 height 16
click at [362, 151] on input "He also fears that the use of AI to create movies will lead to shows that are t…" at bounding box center [359, 154] width 5 height 23
radio input "true"
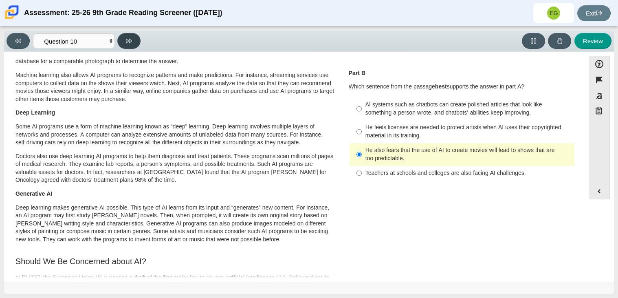
click at [124, 46] on button at bounding box center [128, 41] width 23 height 16
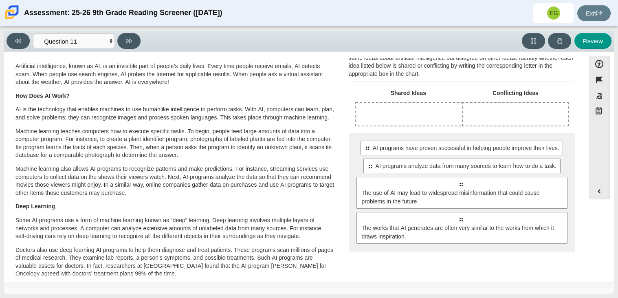
scroll to position [34, 0]
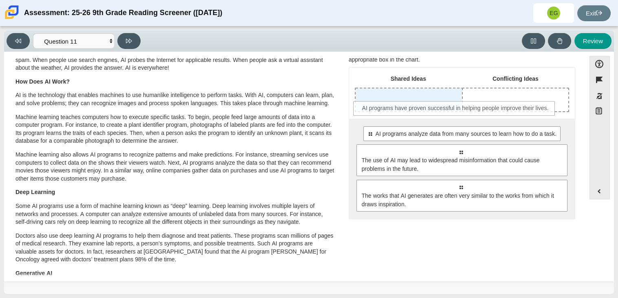
drag, startPoint x: 414, startPoint y: 130, endPoint x: 409, endPoint y: 104, distance: 26.9
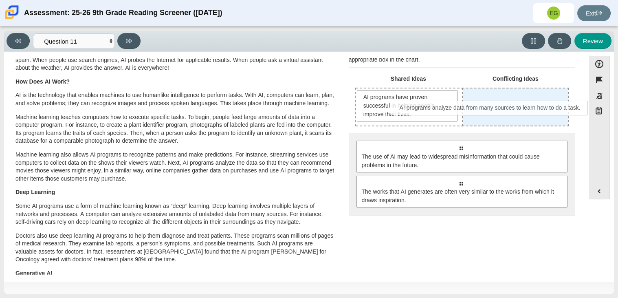
drag, startPoint x: 436, startPoint y: 144, endPoint x: 466, endPoint y: 105, distance: 49.4
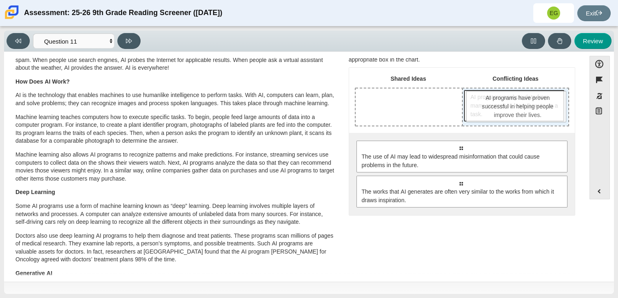
drag, startPoint x: 385, startPoint y: 105, endPoint x: 497, endPoint y: 106, distance: 111.7
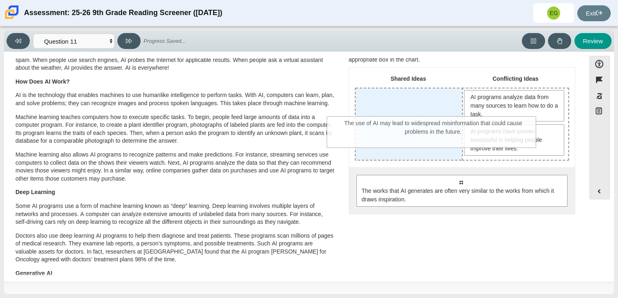
drag, startPoint x: 439, startPoint y: 181, endPoint x: 412, endPoint y: 123, distance: 64.0
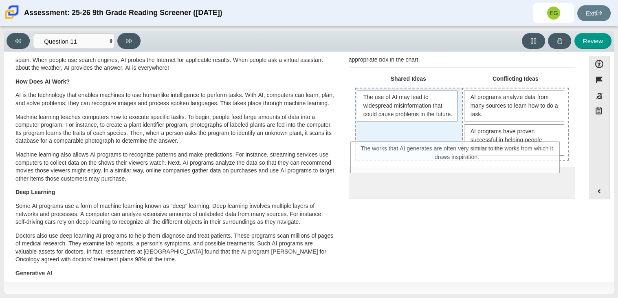
drag, startPoint x: 411, startPoint y: 179, endPoint x: 407, endPoint y: 145, distance: 33.6
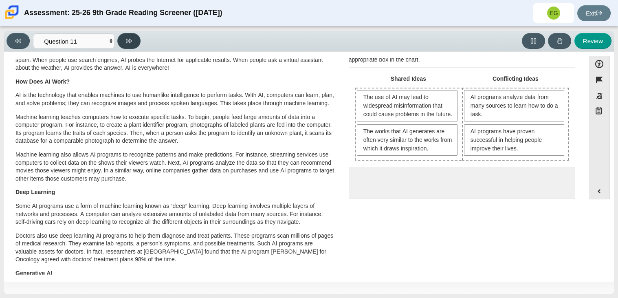
click at [129, 44] on button at bounding box center [128, 41] width 23 height 16
select select "c3effed4-44ce-4a19-bd96-1787f34e9b4c"
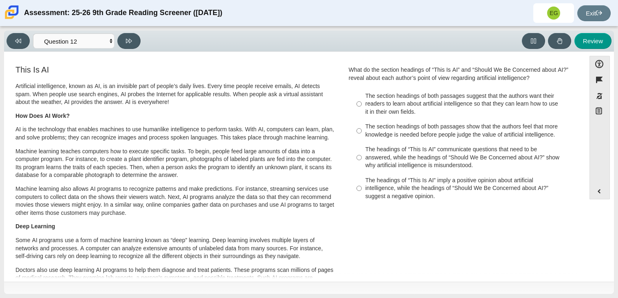
click at [415, 159] on div "The headings of “This Is AI” communicate questions that need to be answered, wh…" at bounding box center [469, 157] width 206 height 24
click at [362, 159] on input "The headings of “This Is AI” communicate questions that need to be answered, wh…" at bounding box center [359, 157] width 5 height 31
radio input "true"
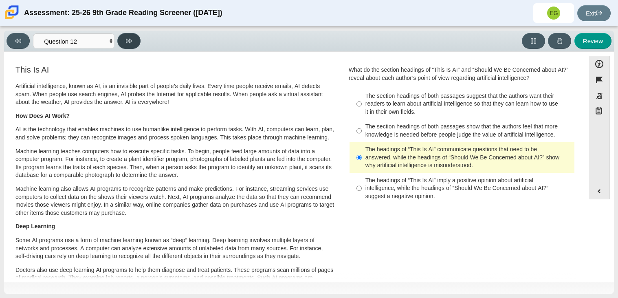
click at [127, 40] on icon at bounding box center [129, 41] width 6 height 6
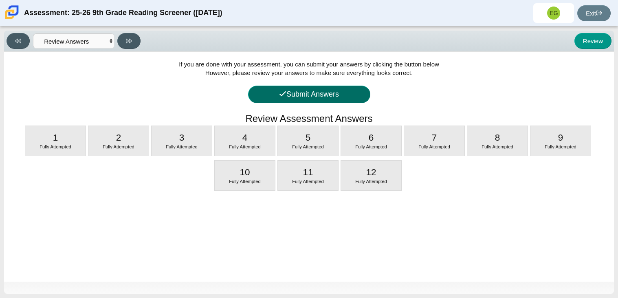
click at [318, 100] on button "Submit Answers" at bounding box center [309, 95] width 122 height 18
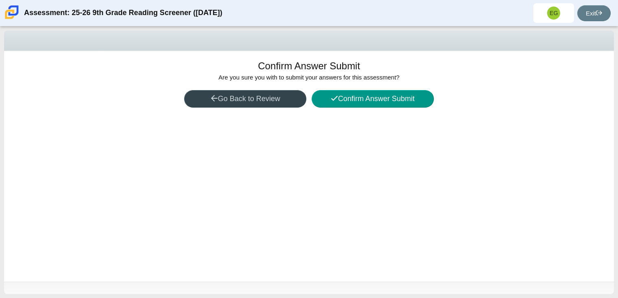
click at [233, 103] on button "Go Back to Review" at bounding box center [245, 99] width 122 height 18
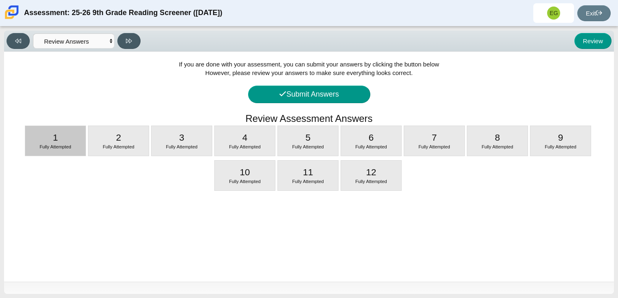
click at [73, 135] on div "1 Fully Attempted" at bounding box center [55, 141] width 60 height 30
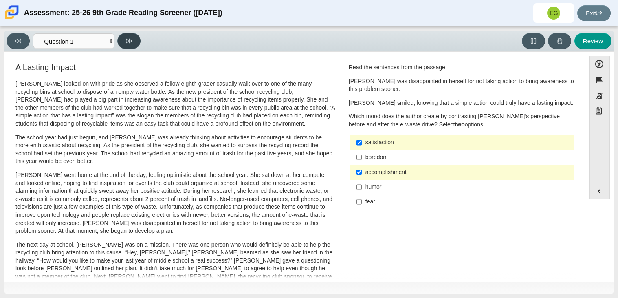
click at [131, 45] on button at bounding box center [128, 41] width 23 height 16
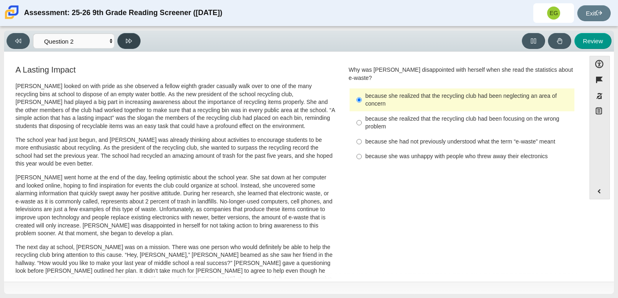
click at [131, 45] on button at bounding box center [128, 41] width 23 height 16
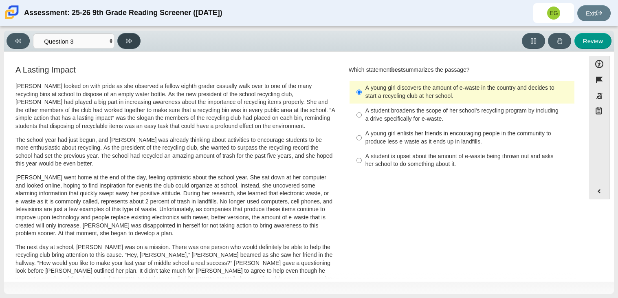
click at [131, 46] on button at bounding box center [128, 41] width 23 height 16
select select "ca9ea0f1-49c5-4bd1-83b0-472c18652b42"
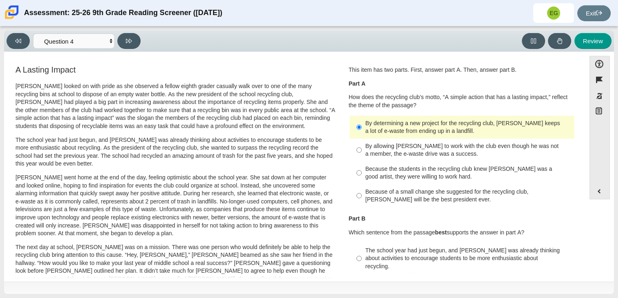
click at [366, 165] on div "Because the students in the recycling club knew Juan Carlos was a good artist, …" at bounding box center [469, 173] width 206 height 16
click at [362, 165] on input "Because the students in the recycling club knew Juan Carlos was a good artist, …" at bounding box center [359, 172] width 5 height 23
radio input "true"
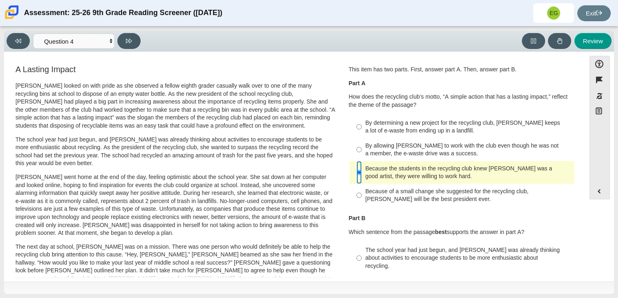
scroll to position [0, 0]
click at [131, 40] on icon at bounding box center [129, 41] width 6 height 6
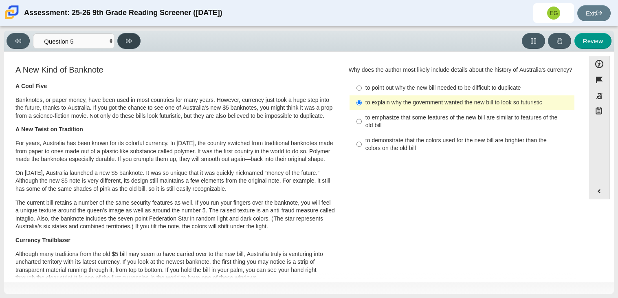
click at [131, 40] on icon at bounding box center [129, 41] width 6 height 6
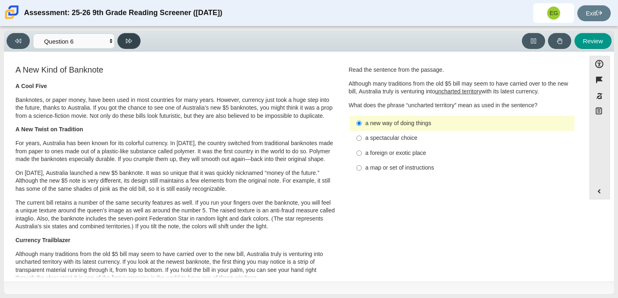
click at [131, 40] on icon at bounding box center [129, 41] width 6 height 6
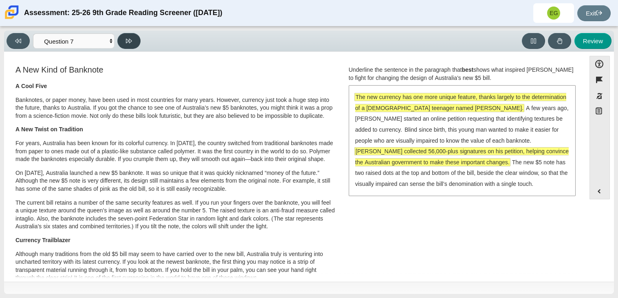
click at [131, 40] on icon at bounding box center [129, 41] width 6 height 6
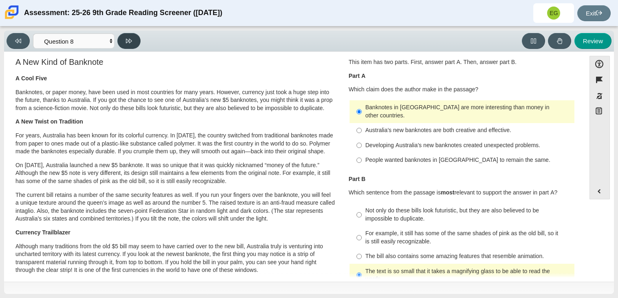
click at [131, 40] on icon at bounding box center [129, 41] width 6 height 6
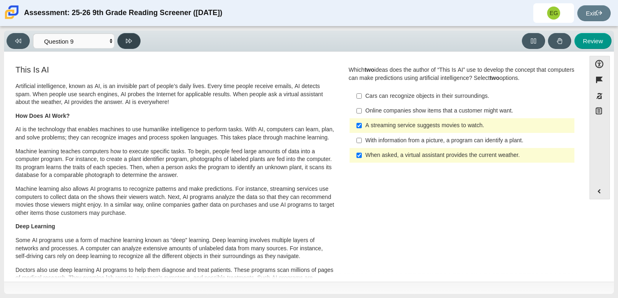
click at [131, 40] on icon at bounding box center [129, 41] width 6 height 6
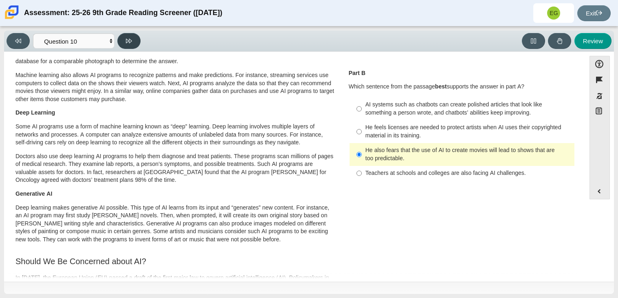
click at [131, 40] on icon at bounding box center [129, 41] width 6 height 6
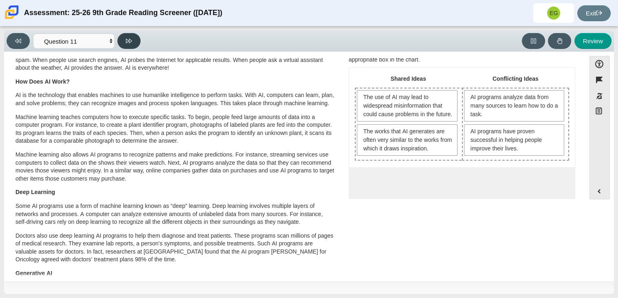
click at [131, 40] on icon at bounding box center [129, 41] width 6 height 6
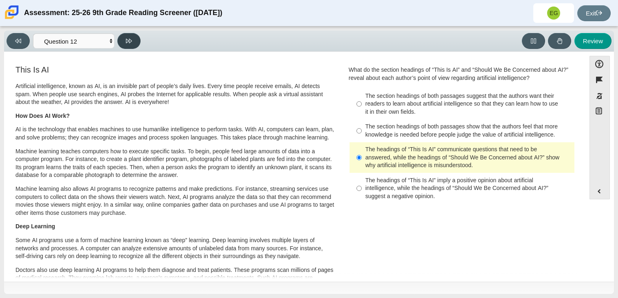
click at [131, 40] on icon at bounding box center [129, 41] width 6 height 6
select select "review"
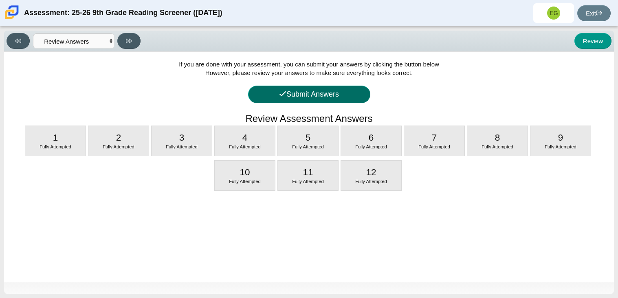
click at [277, 101] on button "Submit Answers" at bounding box center [309, 95] width 122 height 18
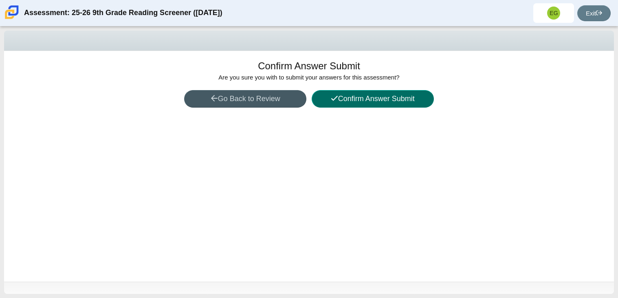
click at [358, 100] on button "Confirm Answer Submit" at bounding box center [373, 99] width 122 height 18
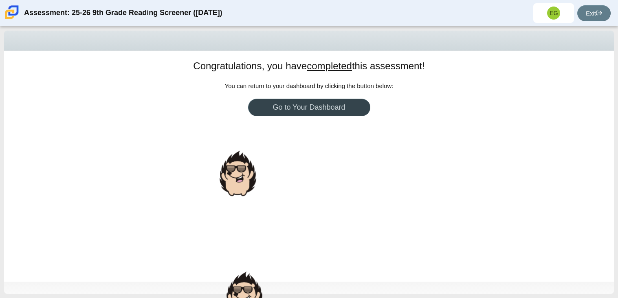
click at [358, 100] on link "Go to Your Dashboard" at bounding box center [309, 108] width 122 height 18
